Goal: Task Accomplishment & Management: Manage account settings

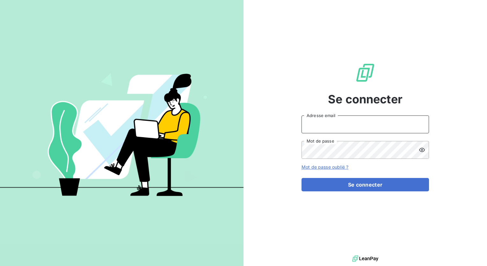
click at [375, 124] on input "Adresse email" at bounding box center [366, 124] width 128 height 18
type input "[EMAIL_ADDRESS][DOMAIN_NAME]"
click at [423, 150] on icon at bounding box center [422, 150] width 6 height 6
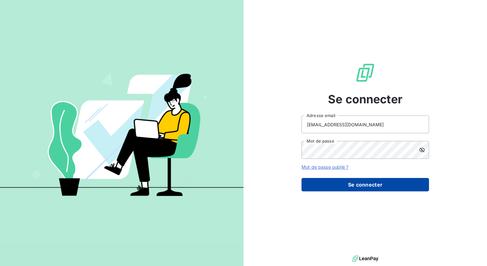
click at [396, 186] on button "Se connecter" at bounding box center [366, 184] width 128 height 13
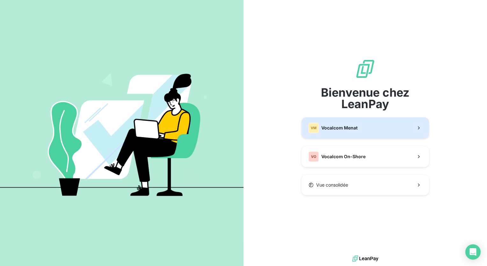
click at [375, 129] on button "VM Vocalcom Menat" at bounding box center [366, 127] width 128 height 21
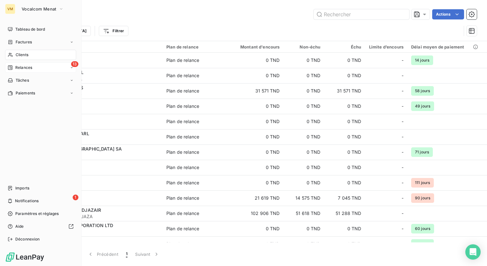
click at [10, 63] on div "13 Relances" at bounding box center [40, 67] width 71 height 10
click at [33, 84] on div "À effectuer" at bounding box center [44, 80] width 63 height 10
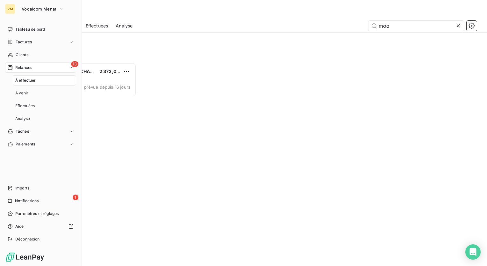
scroll to position [199, 101]
click at [35, 82] on span "À effectuer" at bounding box center [25, 80] width 21 height 6
